Goal: Task Accomplishment & Management: Manage account settings

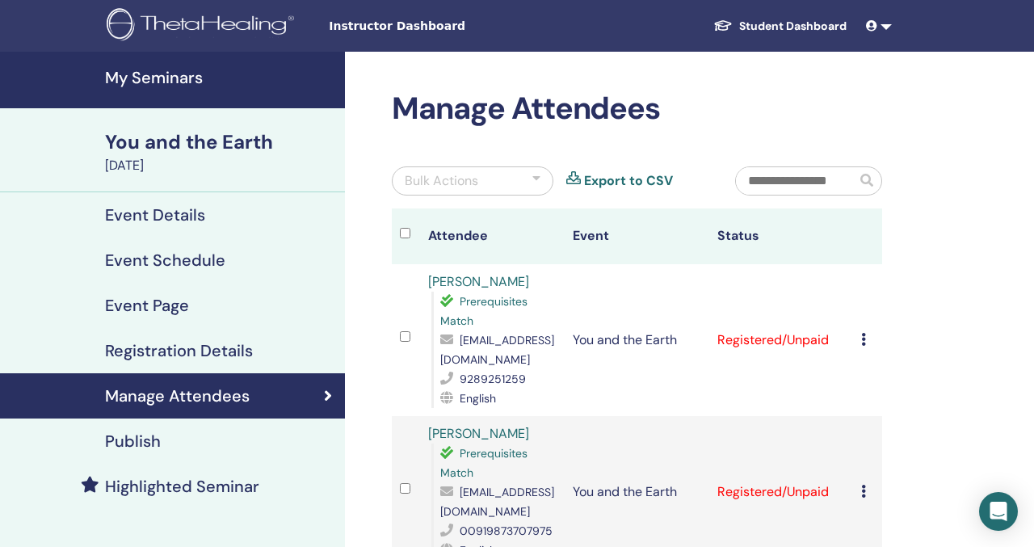
click at [170, 88] on link "My Seminars" at bounding box center [172, 80] width 345 height 57
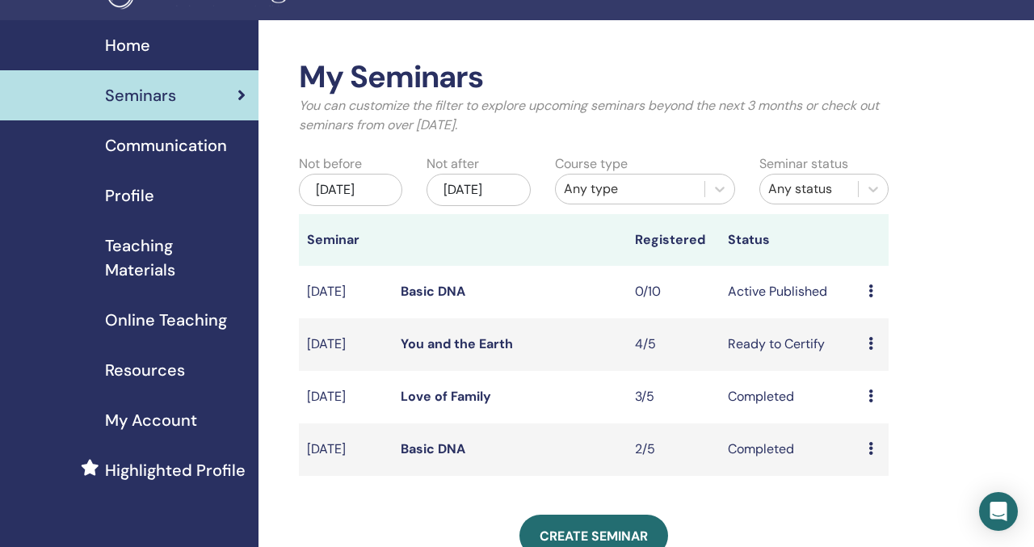
scroll to position [40, 0]
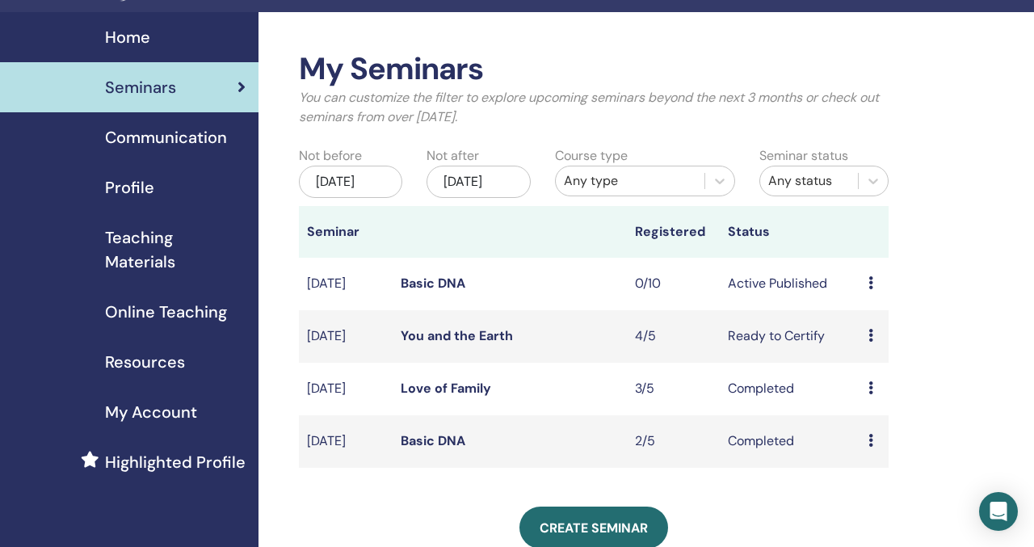
click at [433, 292] on link "Basic DNA" at bounding box center [433, 283] width 65 height 17
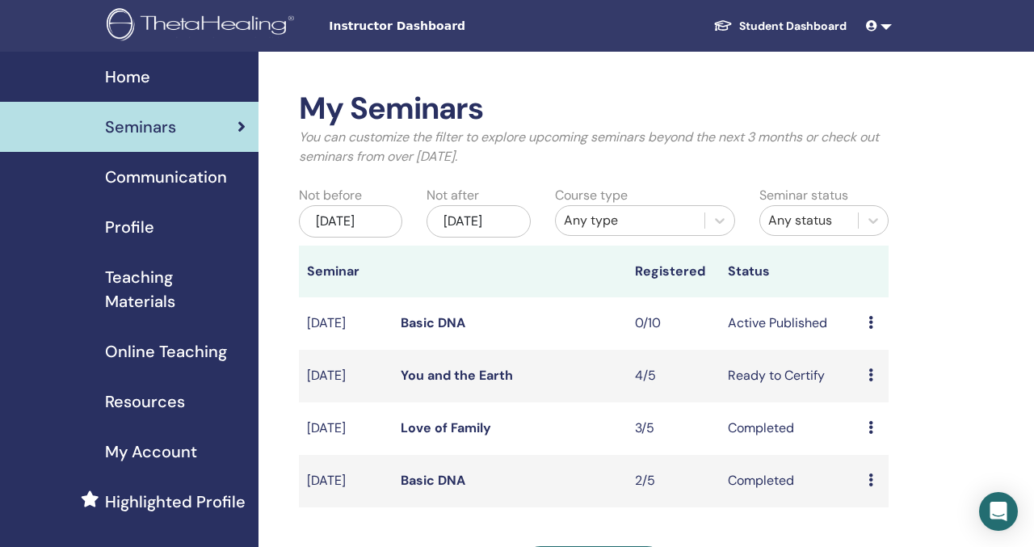
click at [438, 349] on td "Basic DNA" at bounding box center [509, 323] width 234 height 52
click at [438, 348] on td "Basic DNA" at bounding box center [509, 323] width 234 height 52
click at [435, 331] on link "Basic DNA" at bounding box center [433, 322] width 65 height 17
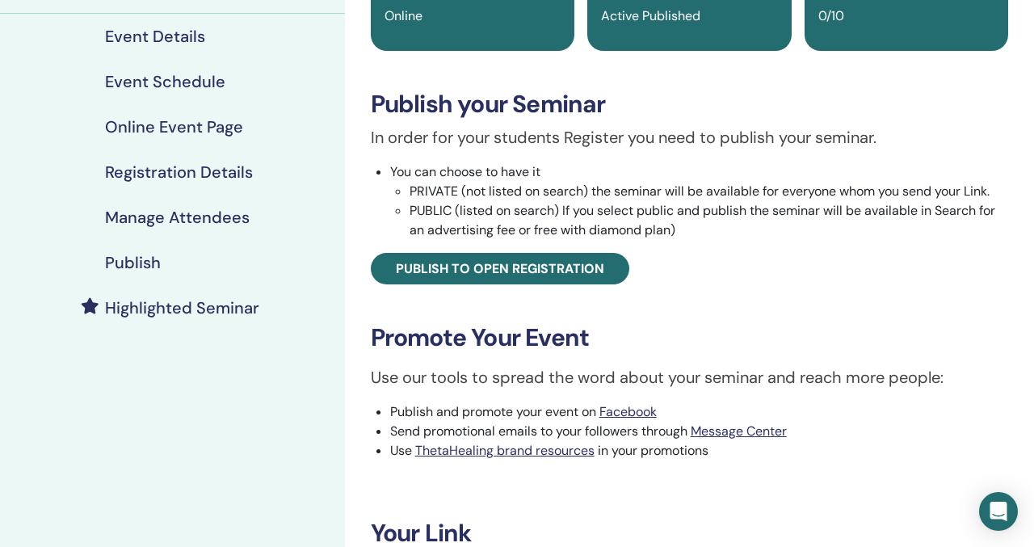
scroll to position [181, 0]
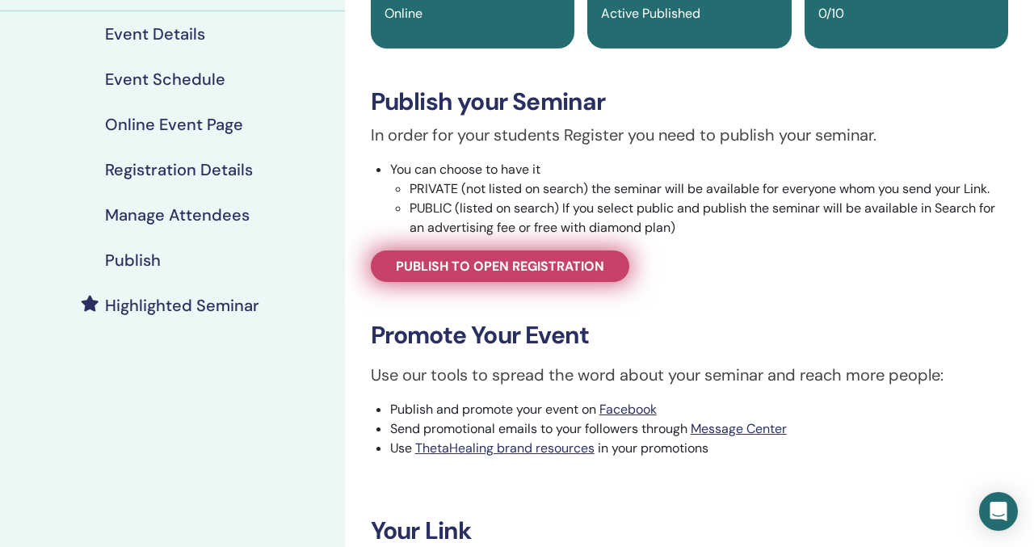
click at [594, 269] on span "Publish to open registration" at bounding box center [500, 266] width 208 height 17
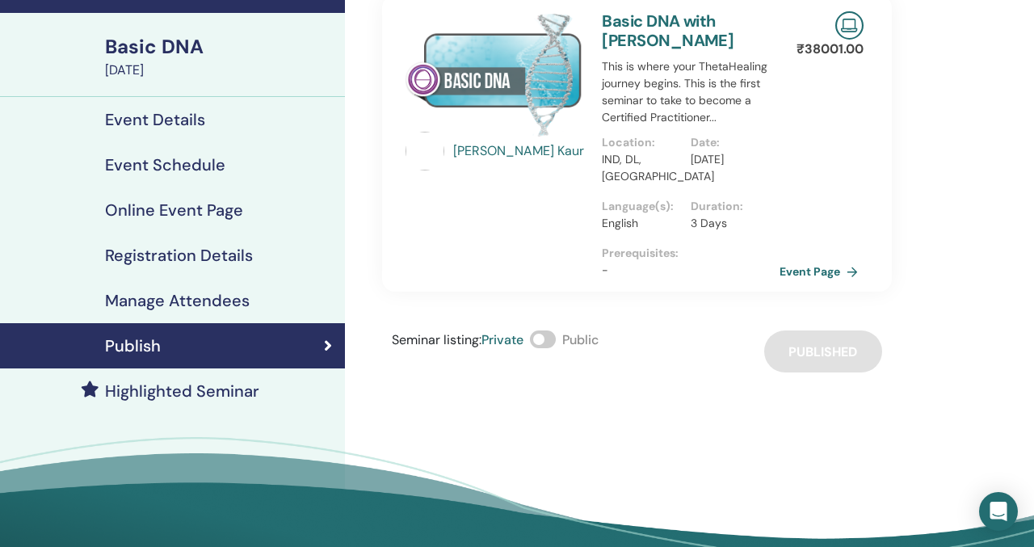
scroll to position [94, 0]
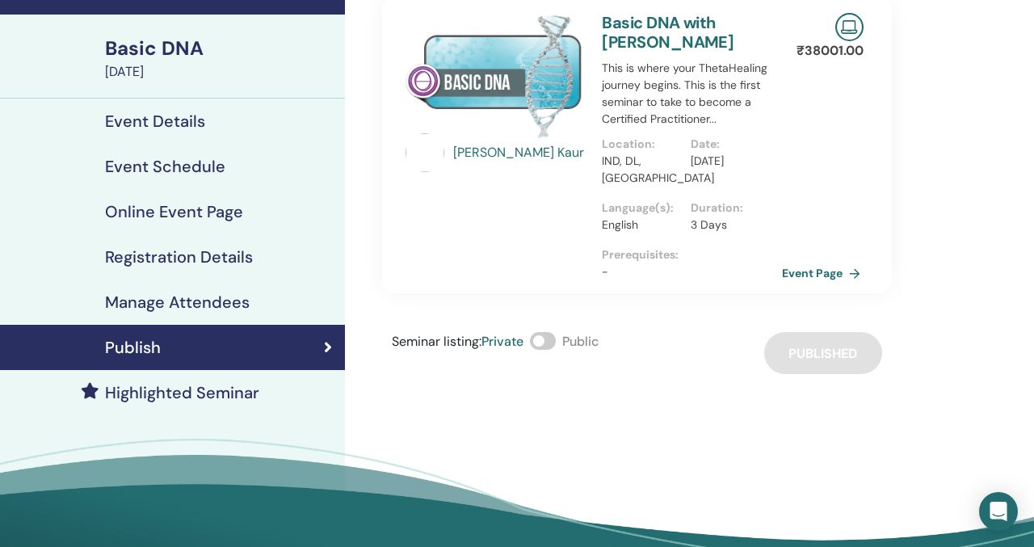
click at [823, 269] on link "Event Page" at bounding box center [824, 273] width 85 height 24
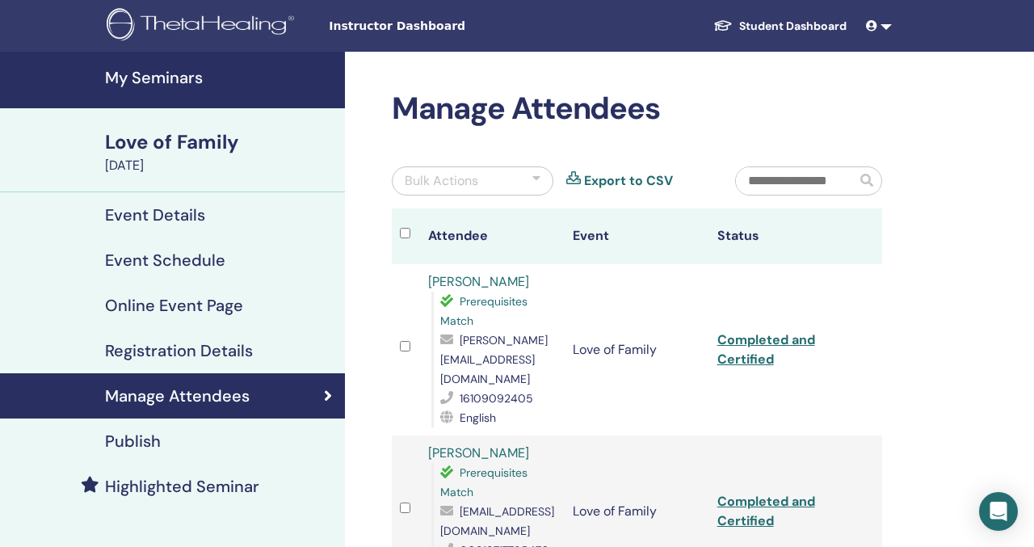
click at [877, 20] on span at bounding box center [873, 25] width 15 height 13
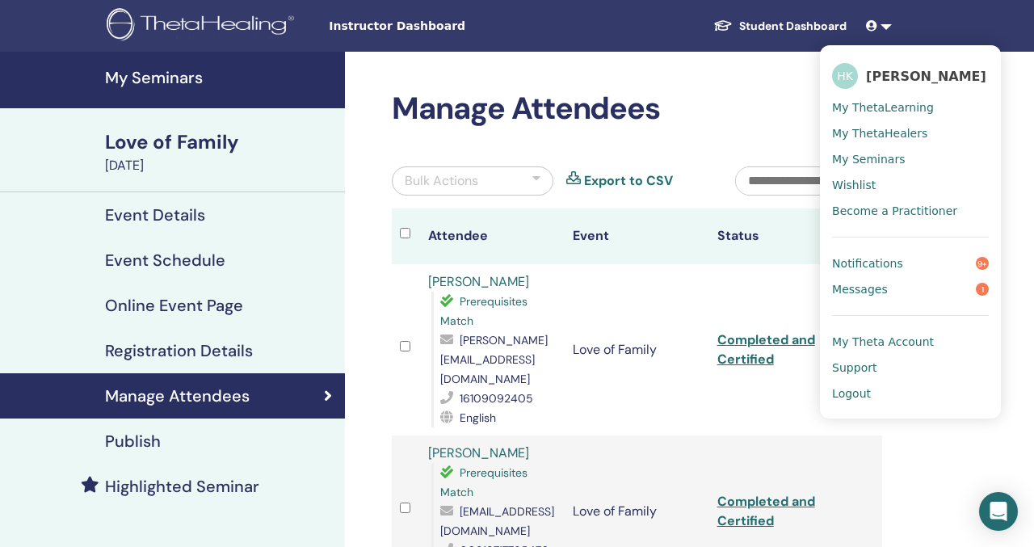
click at [808, 34] on link "Student Dashboard" at bounding box center [779, 26] width 159 height 30
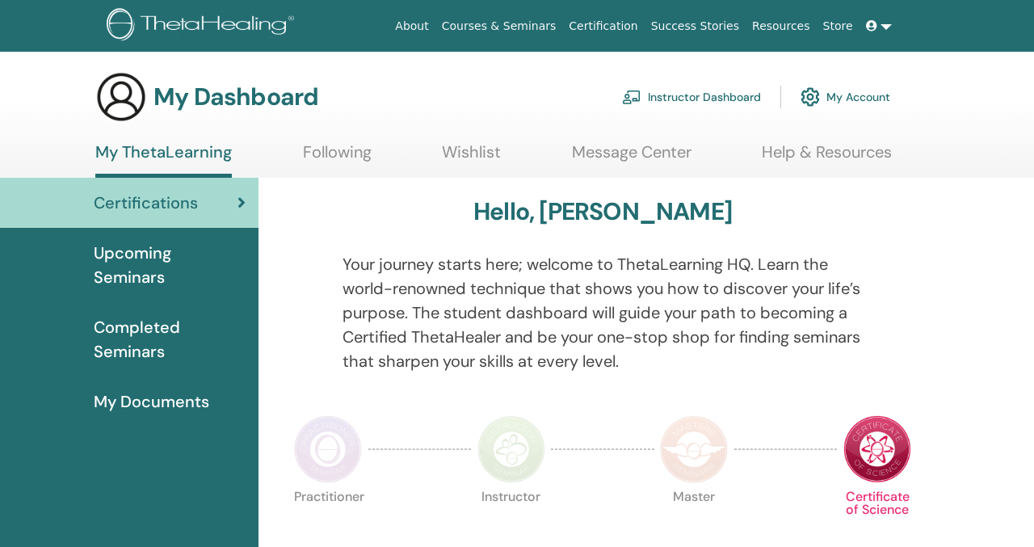
click at [720, 96] on link "Instructor Dashboard" at bounding box center [691, 97] width 139 height 36
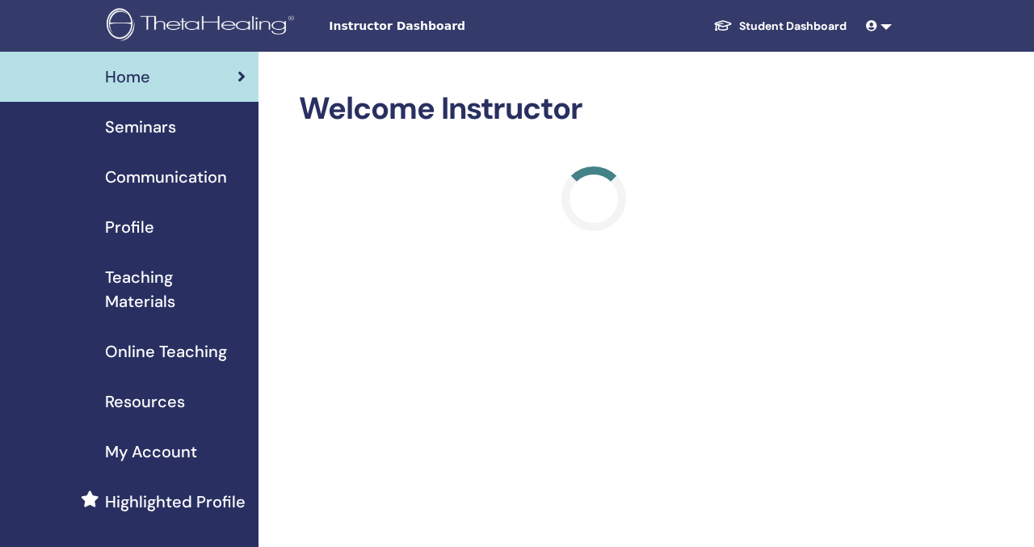
click at [136, 133] on span "Seminars" at bounding box center [140, 127] width 71 height 24
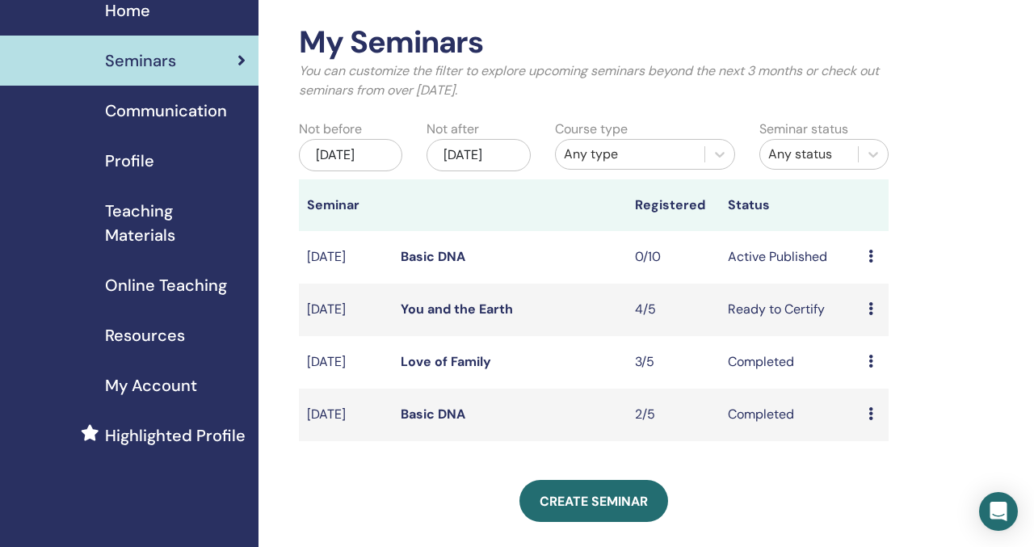
scroll to position [76, 0]
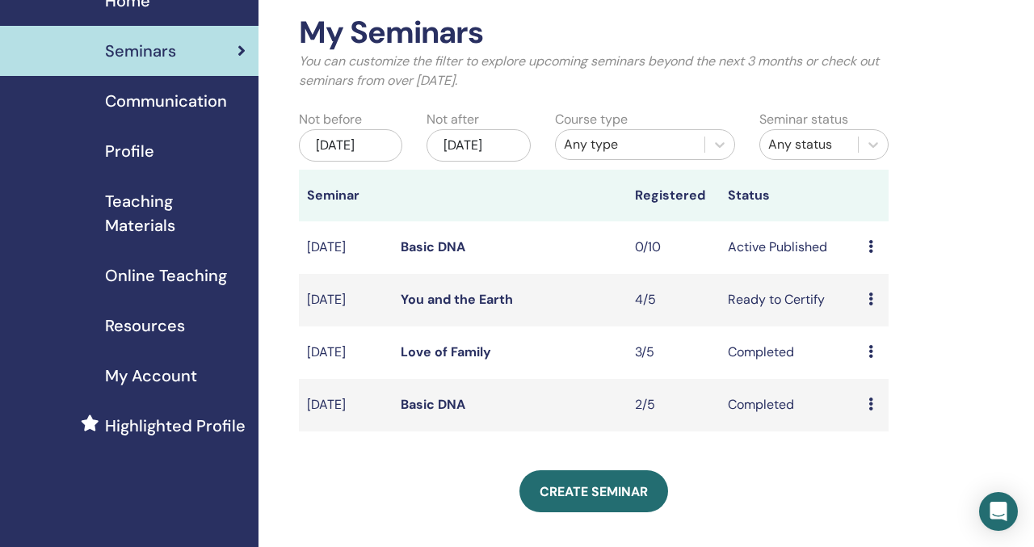
click at [459, 255] on link "Basic DNA" at bounding box center [433, 246] width 65 height 17
